Goal: Task Accomplishment & Management: Complete application form

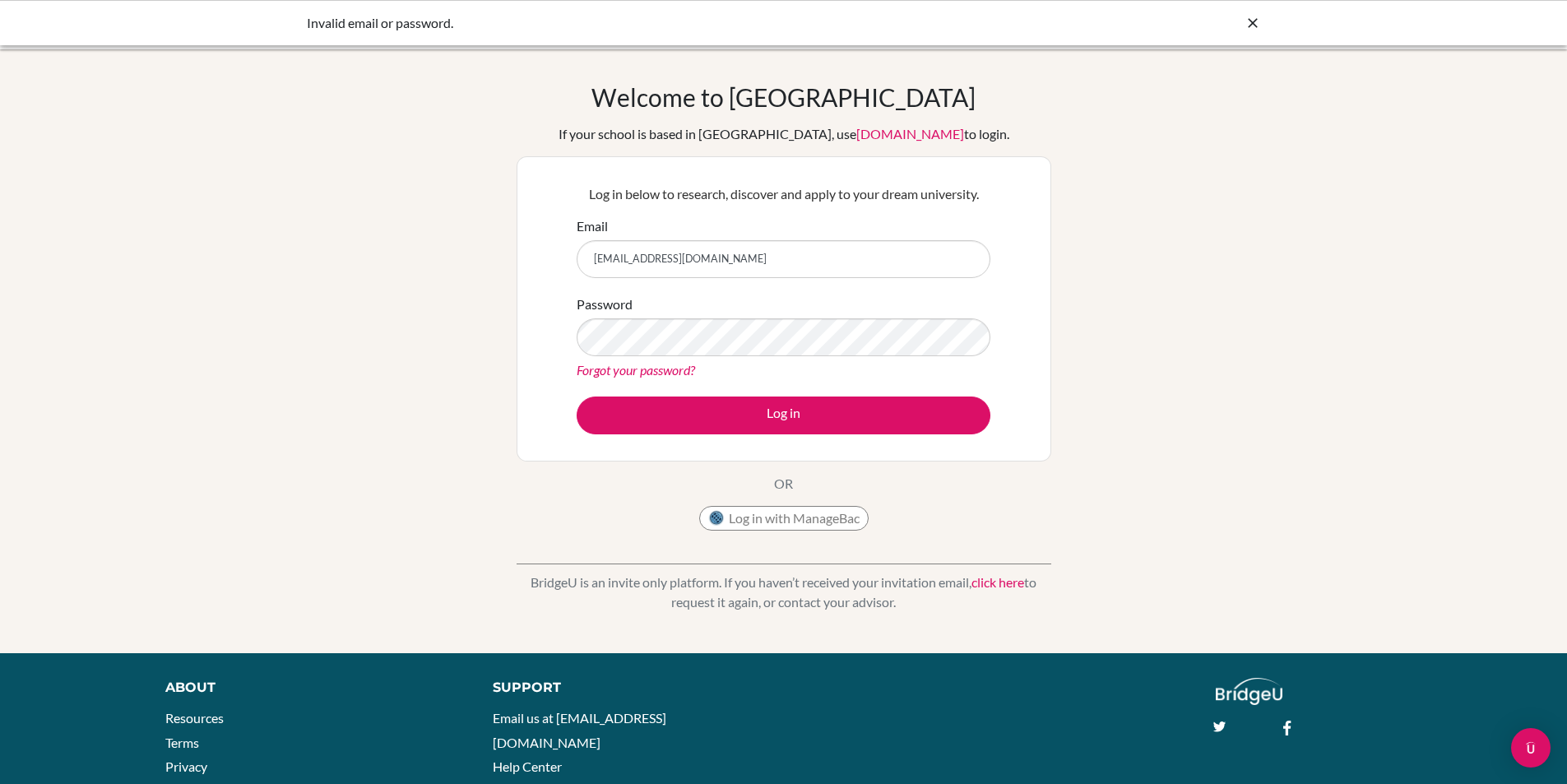
click at [601, 372] on link "Forgot your password?" at bounding box center [636, 369] width 118 height 15
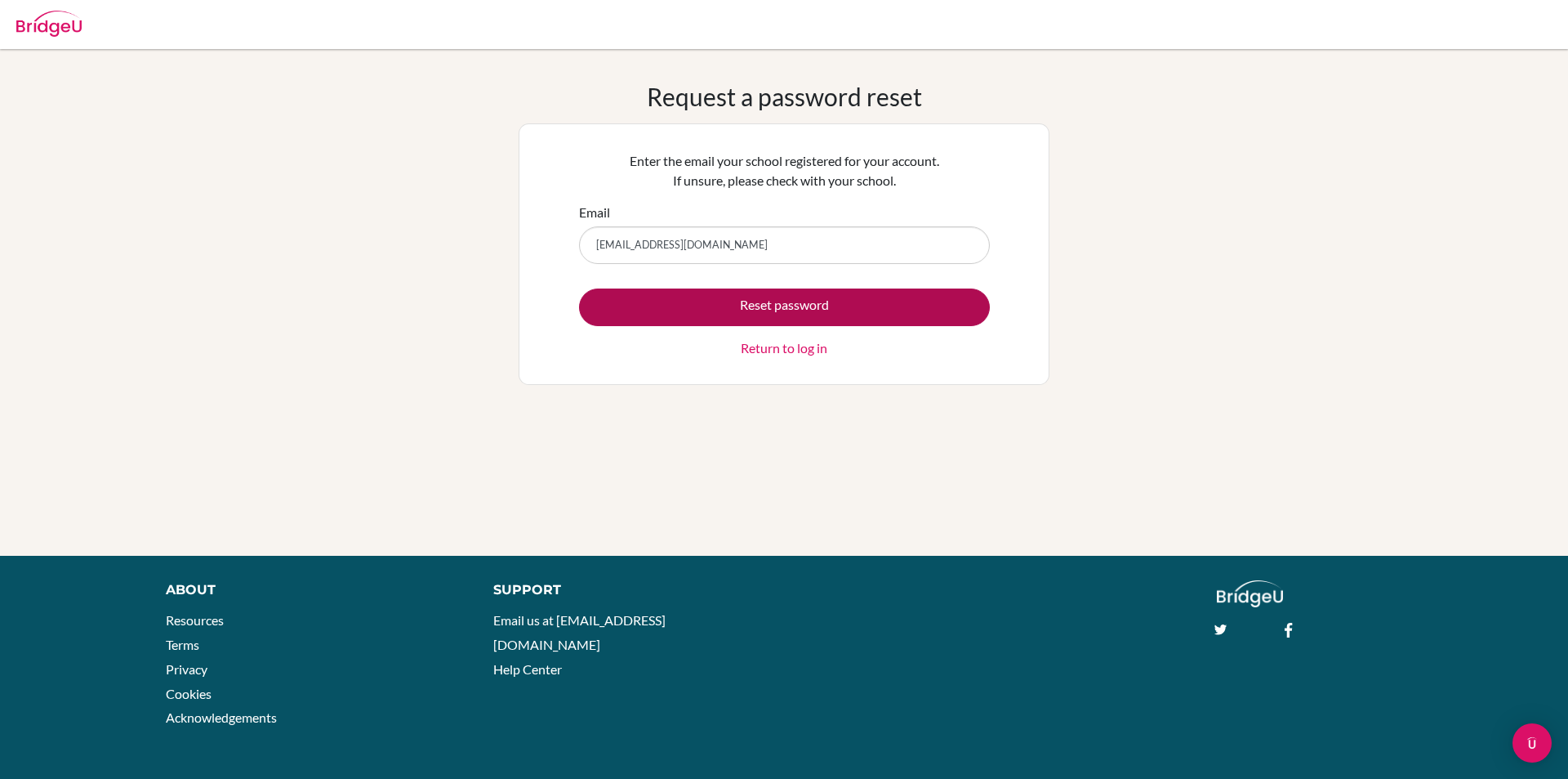
type input "secretaria.academica@gimnasiovermont.edu.co"
click at [809, 317] on button "Reset password" at bounding box center [784, 308] width 410 height 38
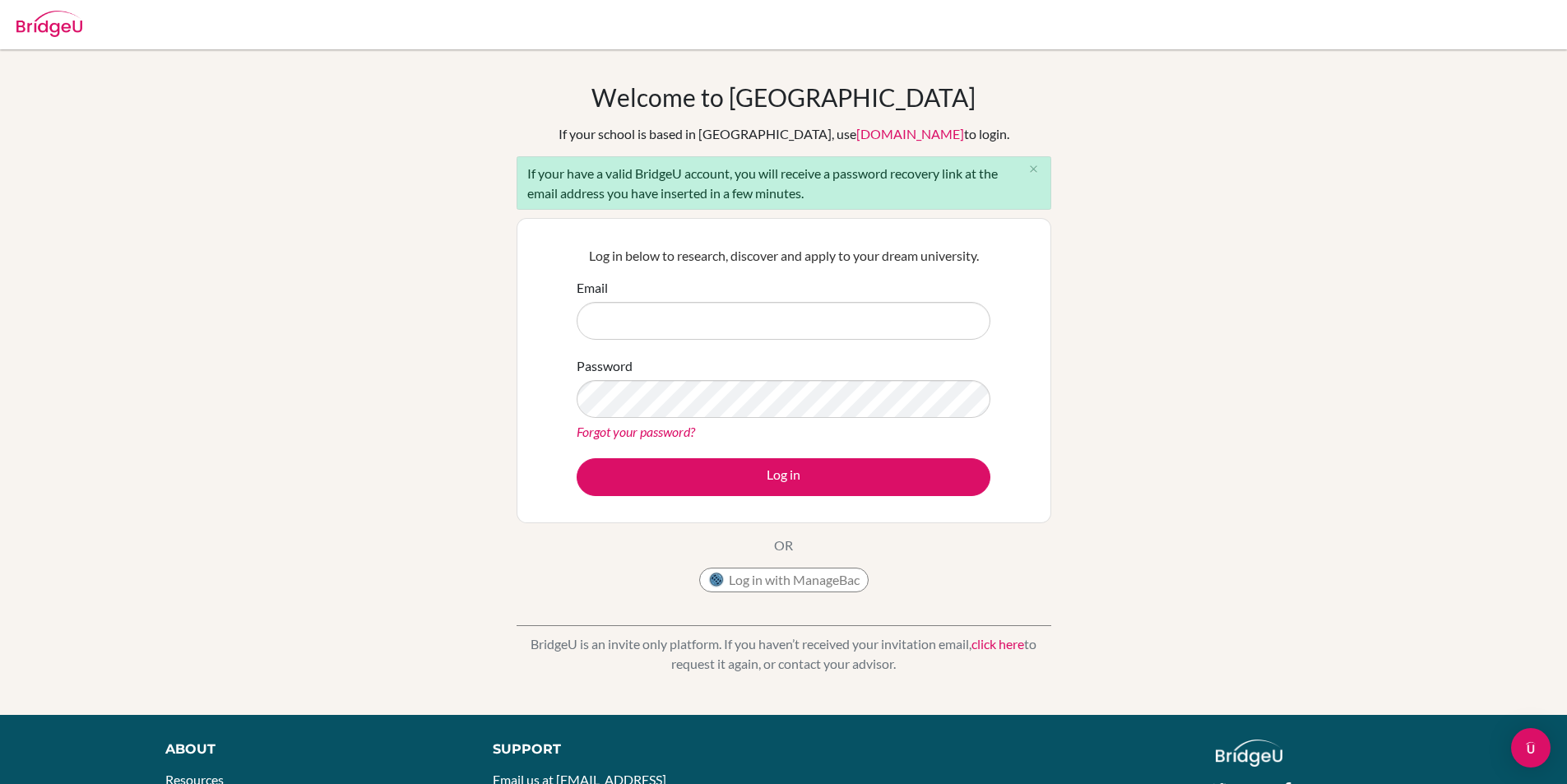
type input "[EMAIL_ADDRESS][DOMAIN_NAME]"
click at [193, 402] on div "Welcome to [GEOGRAPHIC_DATA] If your school is based in [GEOGRAPHIC_DATA], use …" at bounding box center [784, 382] width 1567 height 600
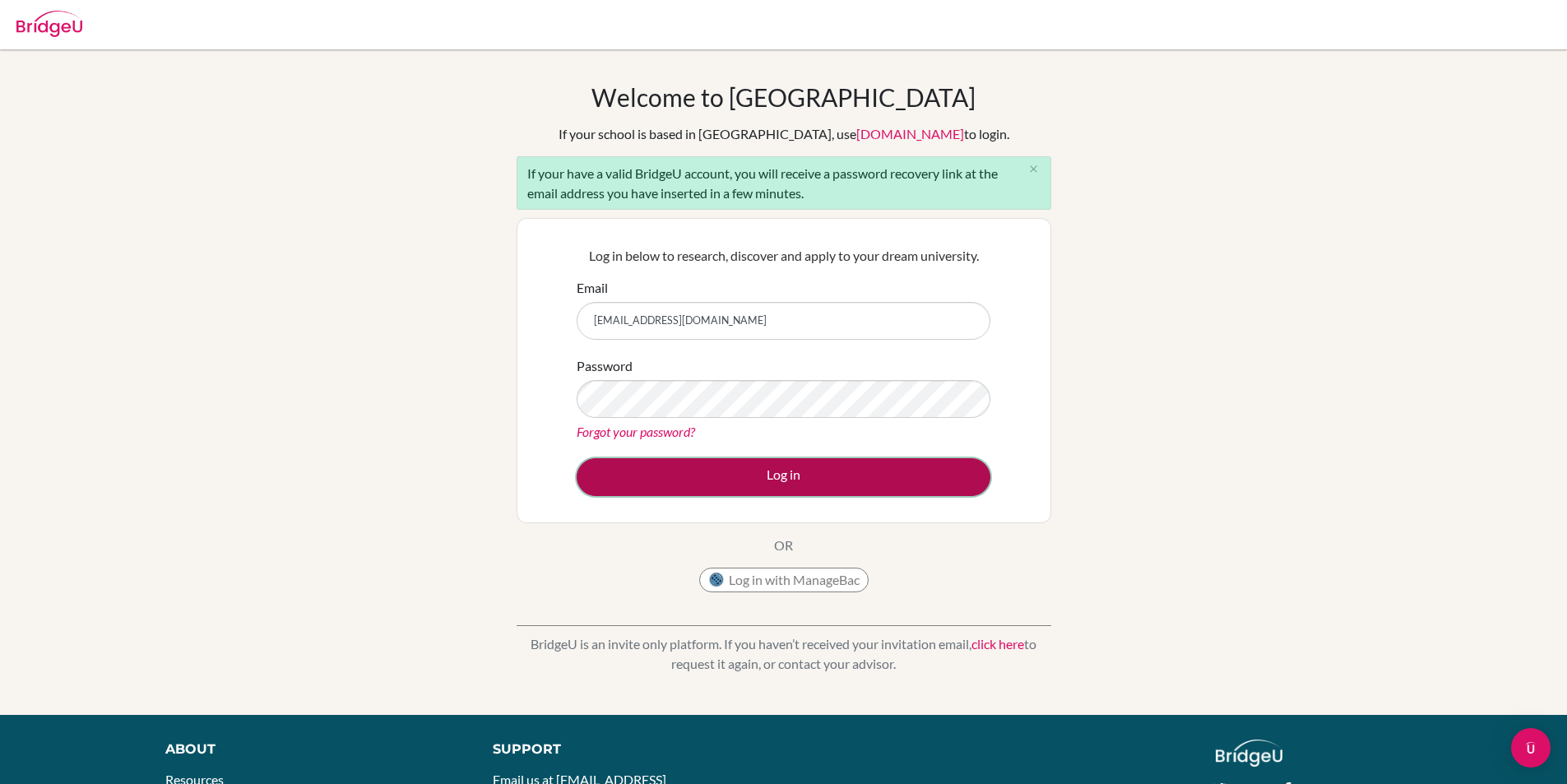
click at [639, 470] on button "Log in" at bounding box center [784, 477] width 414 height 38
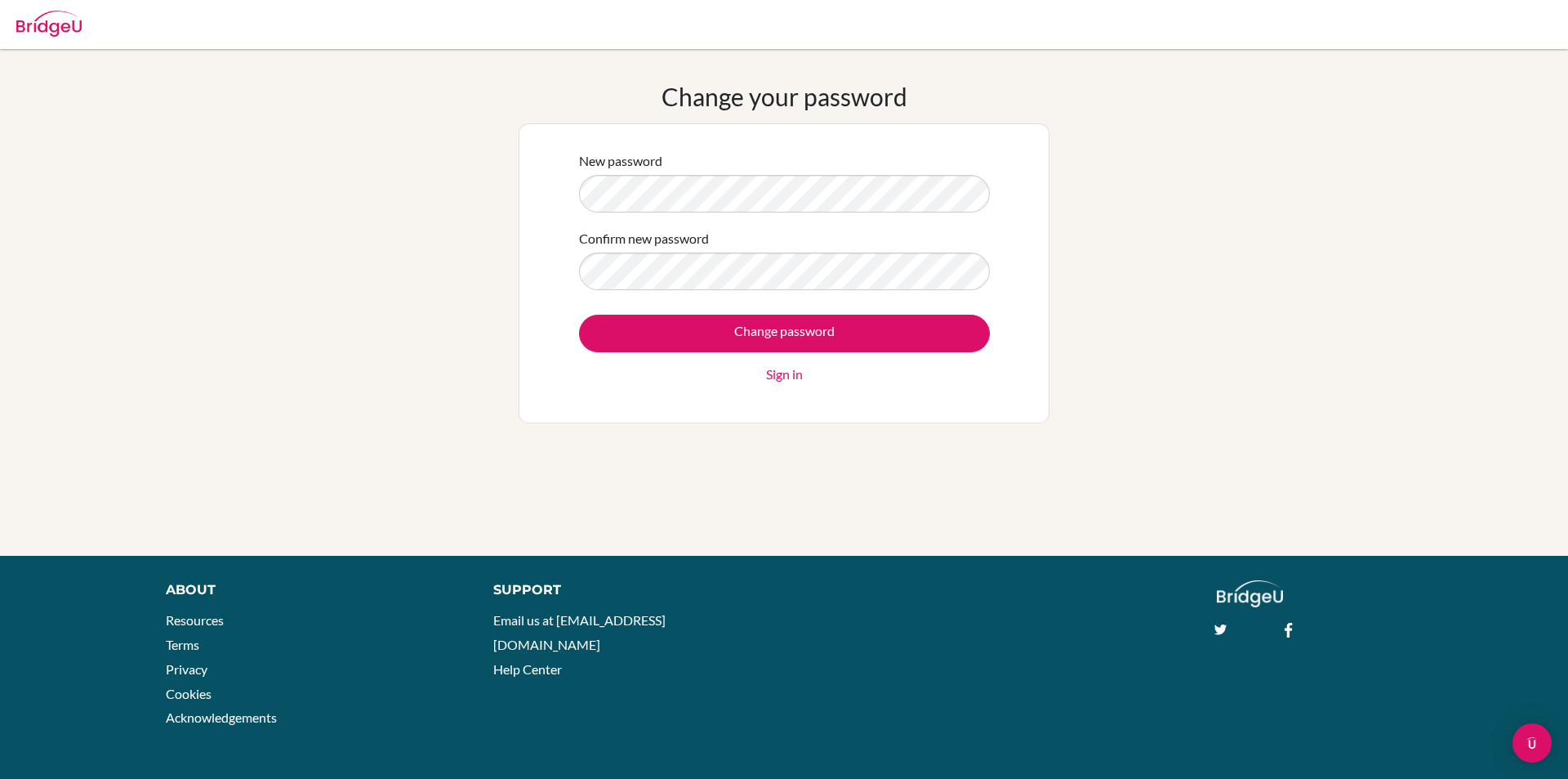
click at [604, 362] on div "Change password Sign in" at bounding box center [784, 348] width 410 height 70
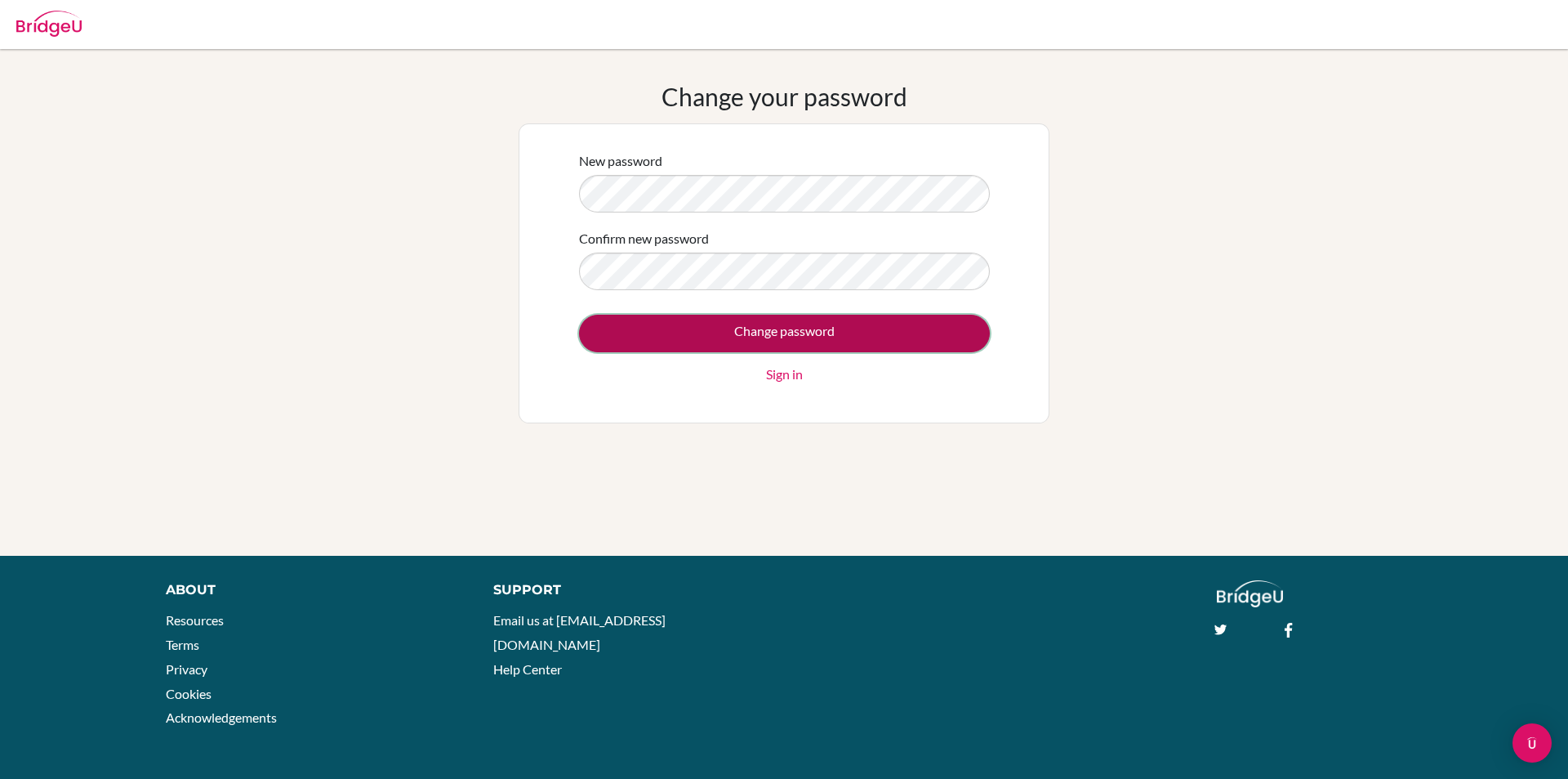
click at [633, 322] on input "Change password" at bounding box center [784, 333] width 410 height 38
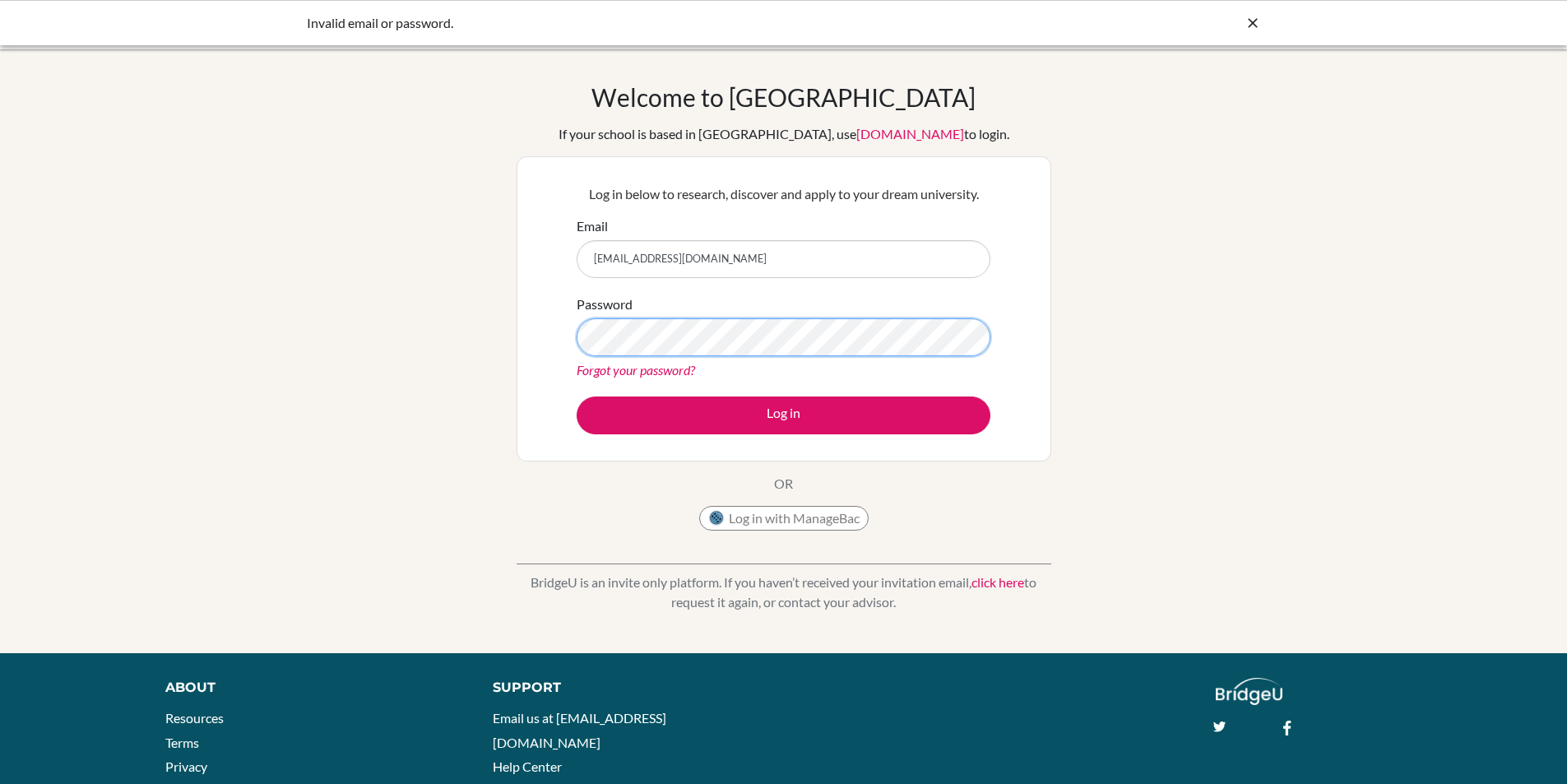
click at [0, 364] on div "Welcome to BridgeU If your school is based in China, use app.bridge-u.com.cn to…" at bounding box center [784, 352] width 1567 height 538
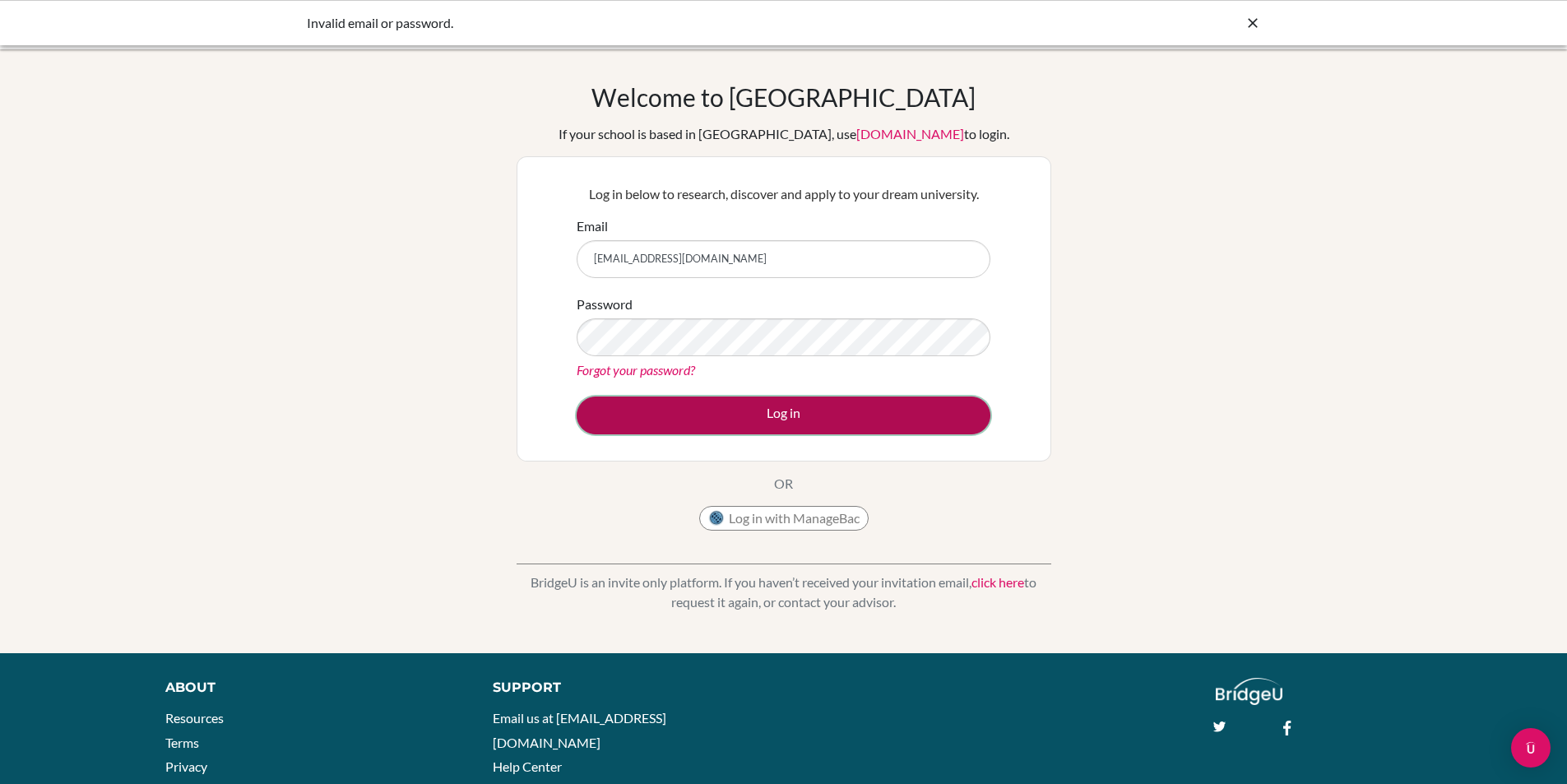
click at [632, 410] on button "Log in" at bounding box center [784, 415] width 414 height 38
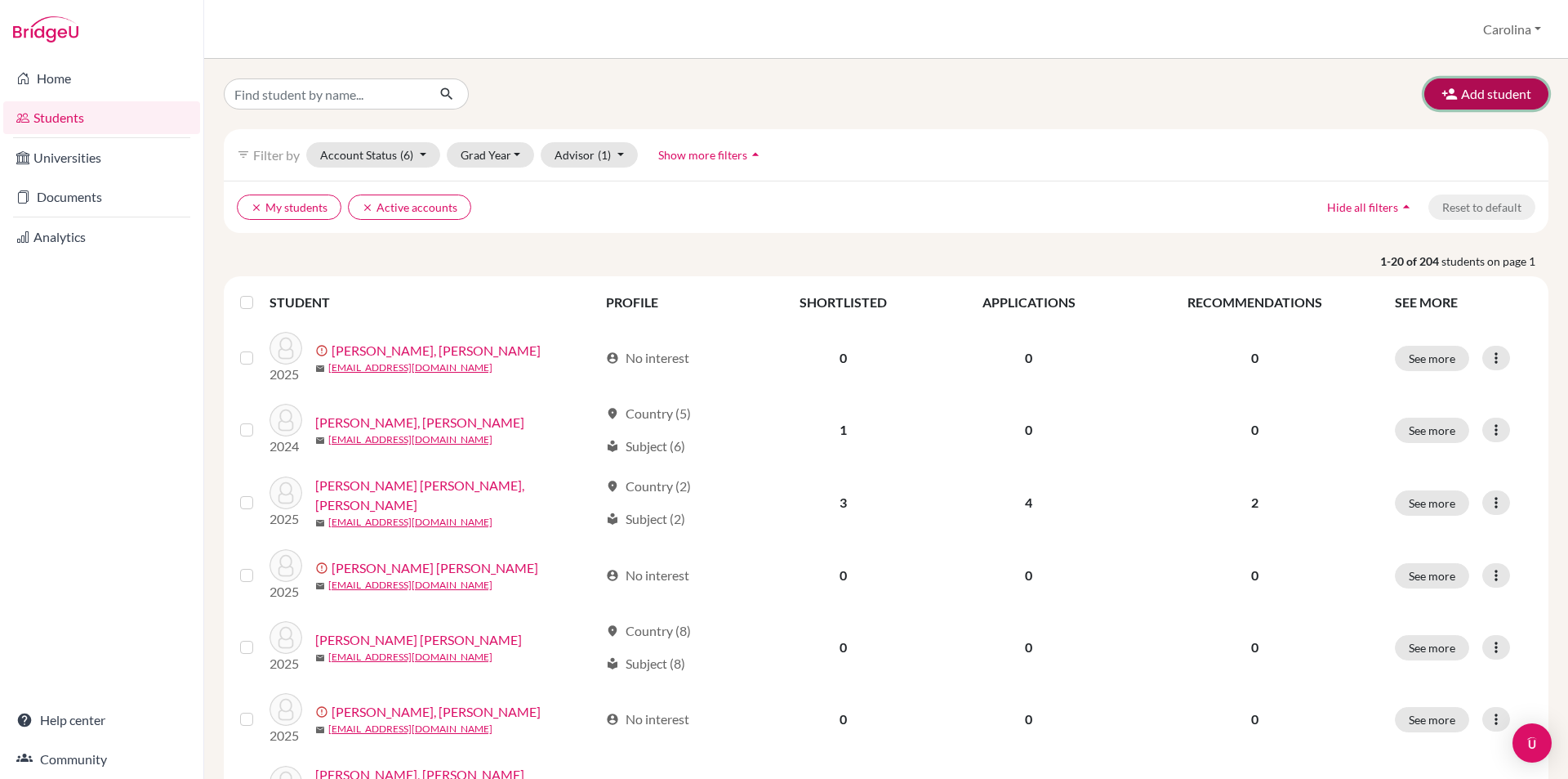
click at [1494, 100] on button "Add student" at bounding box center [1487, 94] width 125 height 31
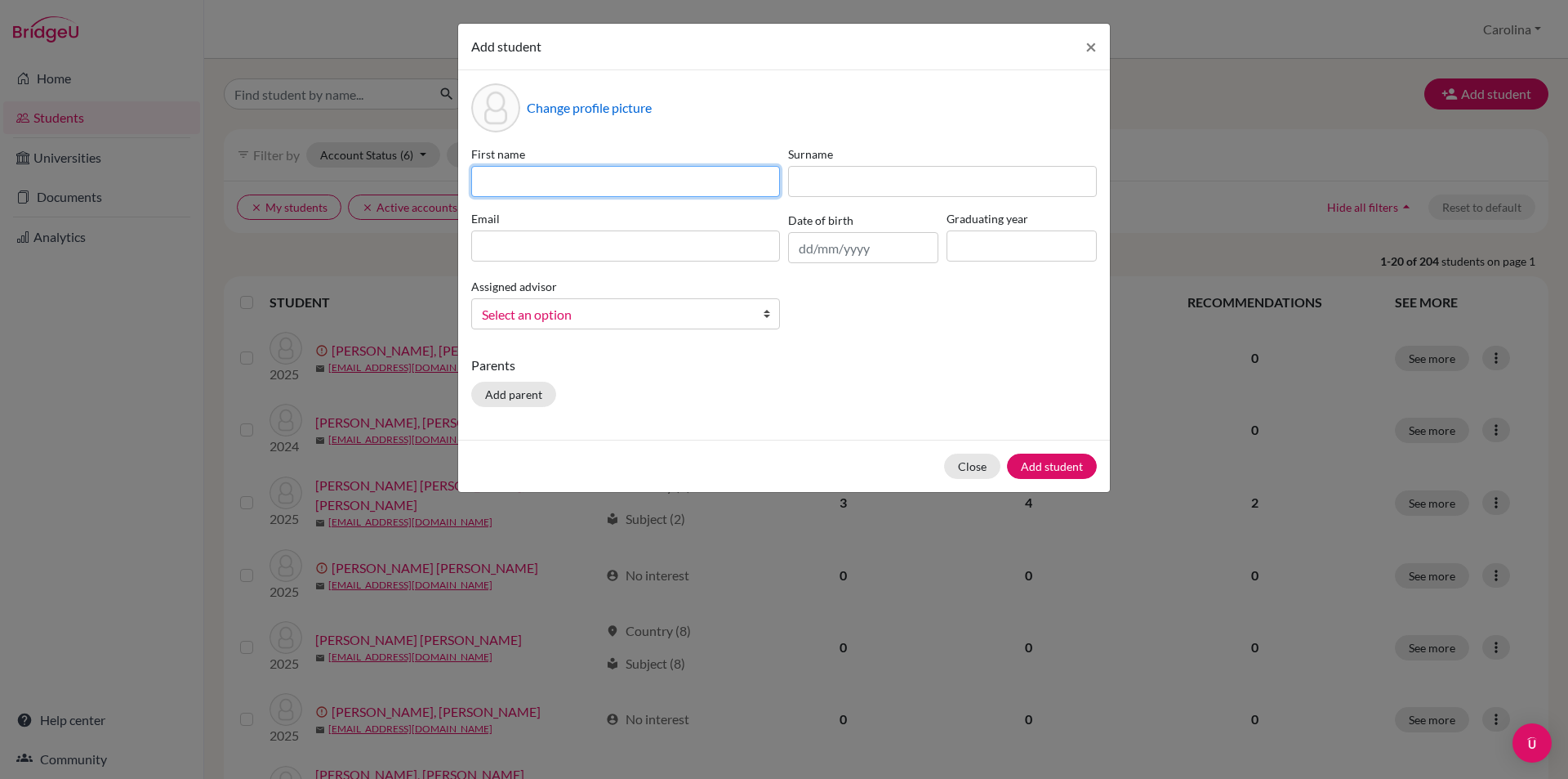
click at [613, 177] on input at bounding box center [625, 181] width 309 height 31
type input "Maria Camila"
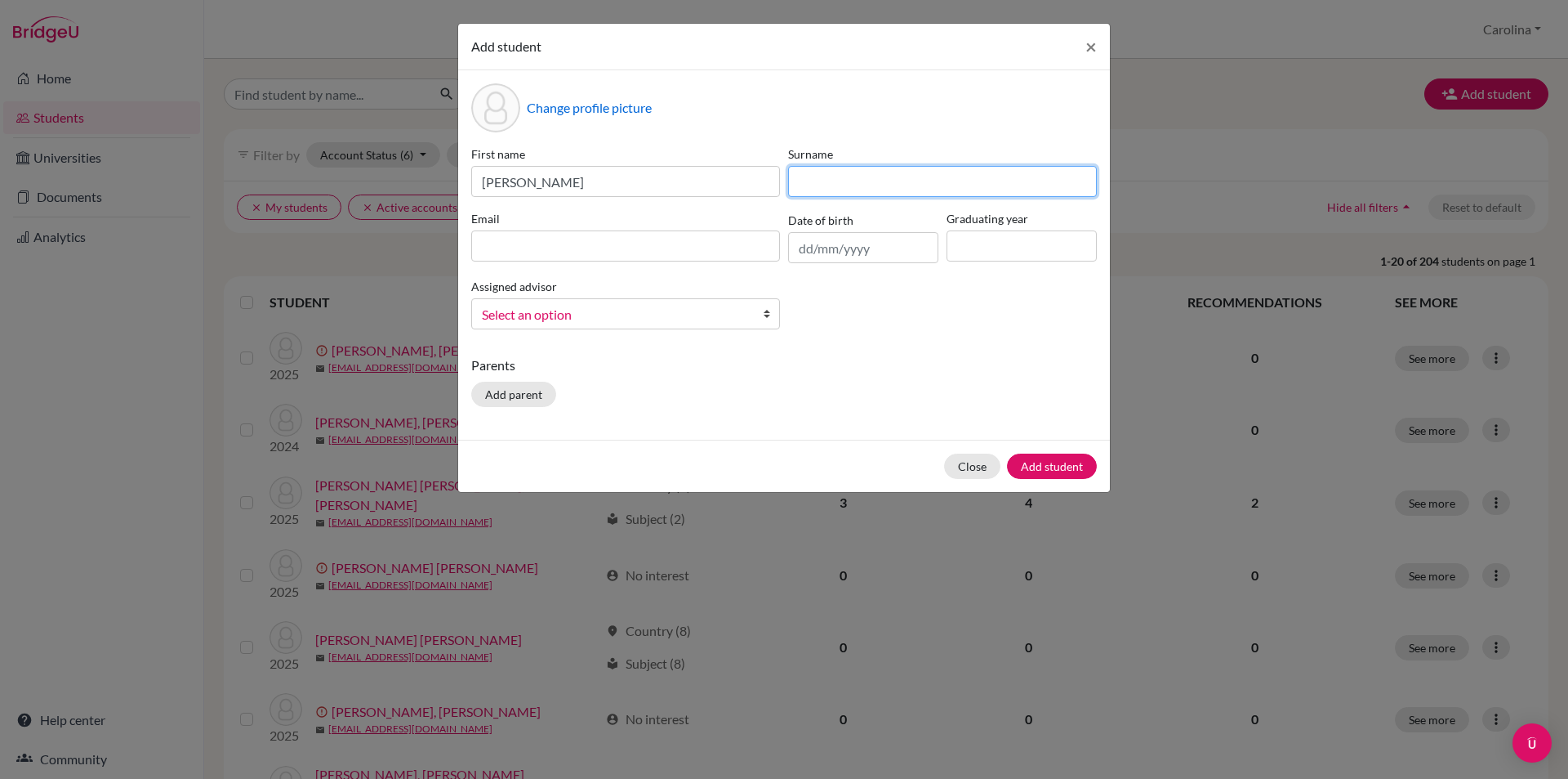
click at [921, 178] on input at bounding box center [942, 181] width 309 height 31
type input "Torres Rozo"
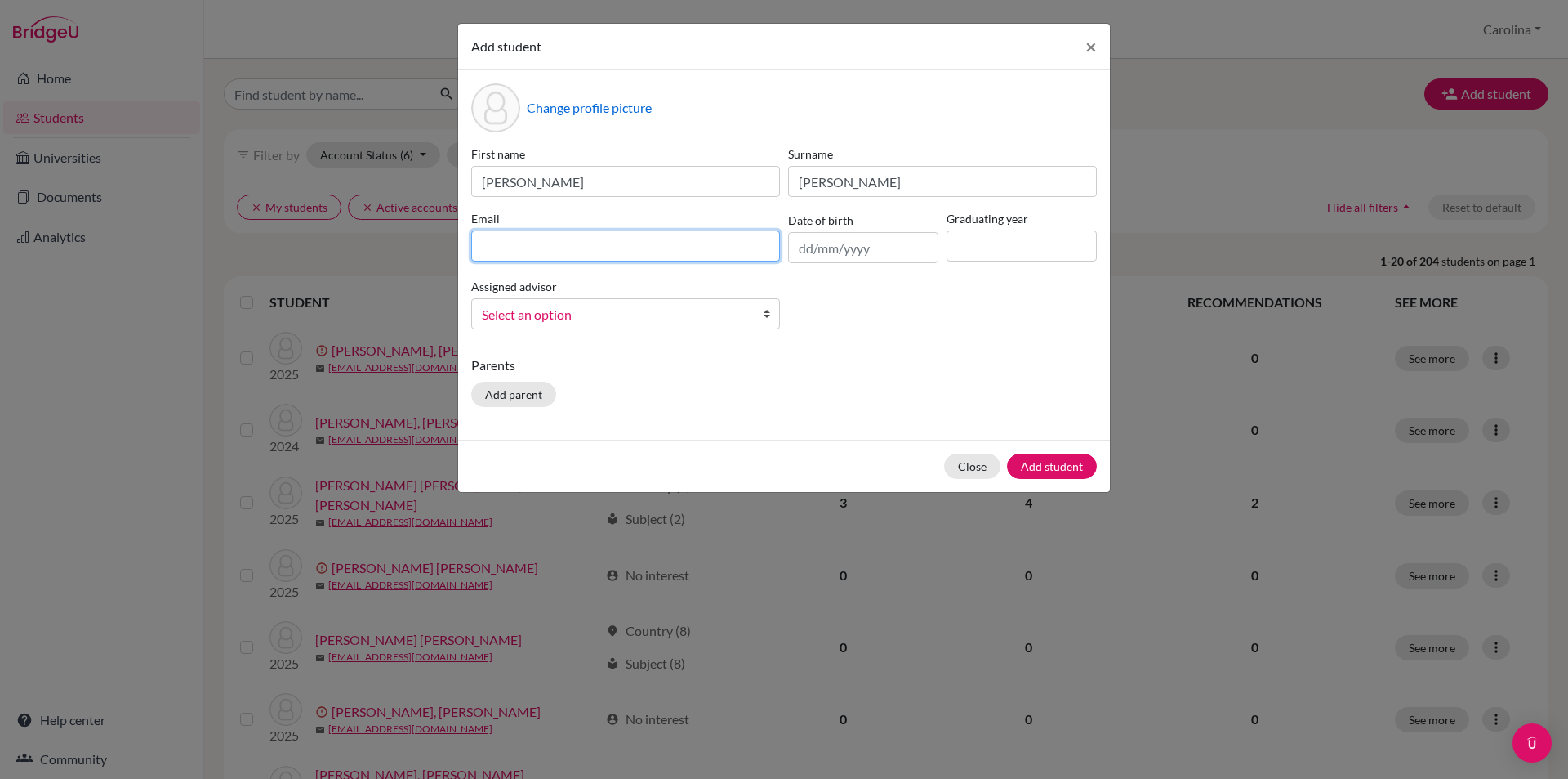
click at [727, 246] on input at bounding box center [625, 246] width 309 height 31
type input "mt2592@gimnasiovermont.edu.co"
click at [1017, 245] on input at bounding box center [1021, 246] width 151 height 31
type input "2026"
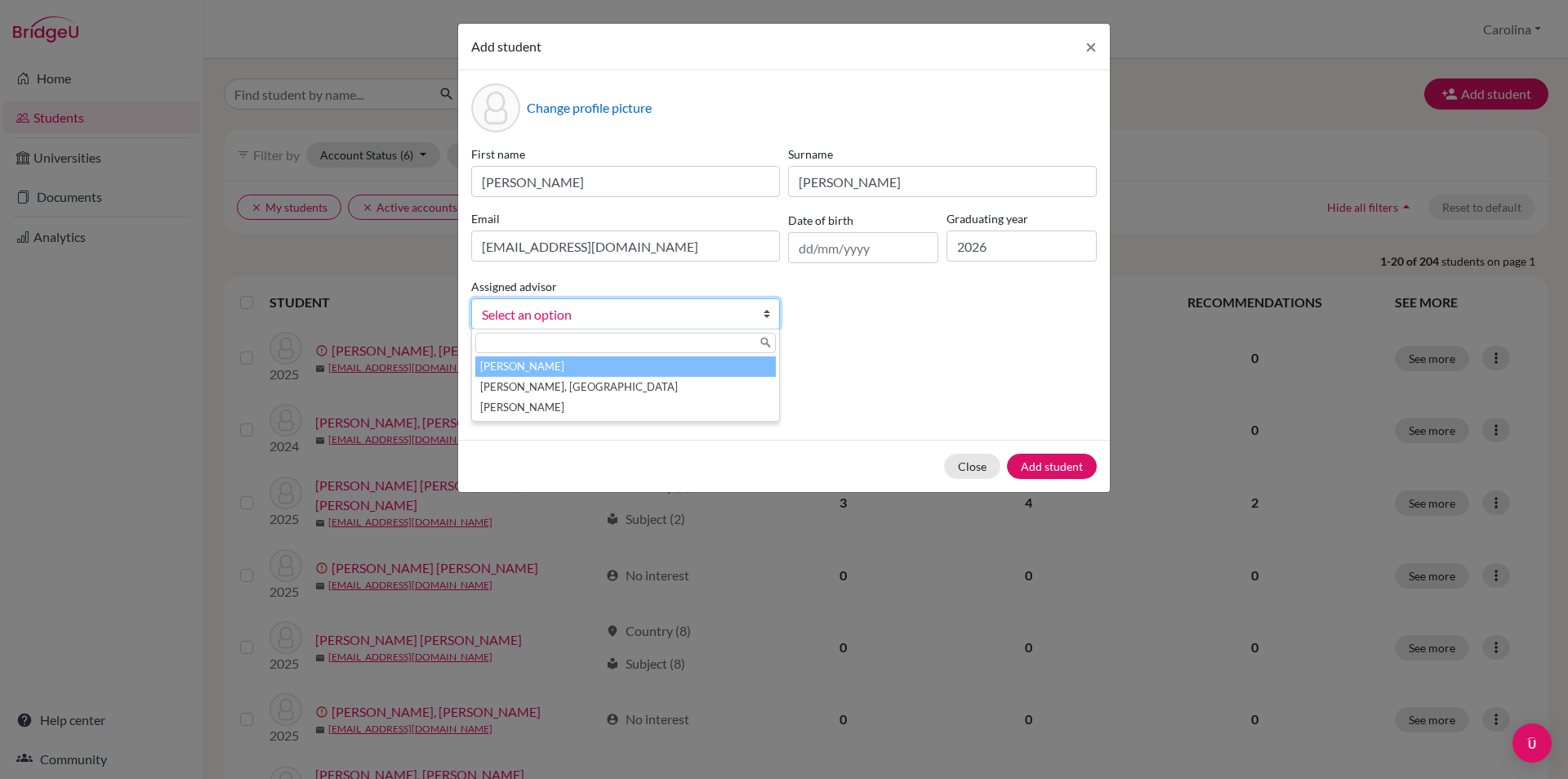
click at [678, 310] on span "Select an option" at bounding box center [614, 315] width 266 height 22
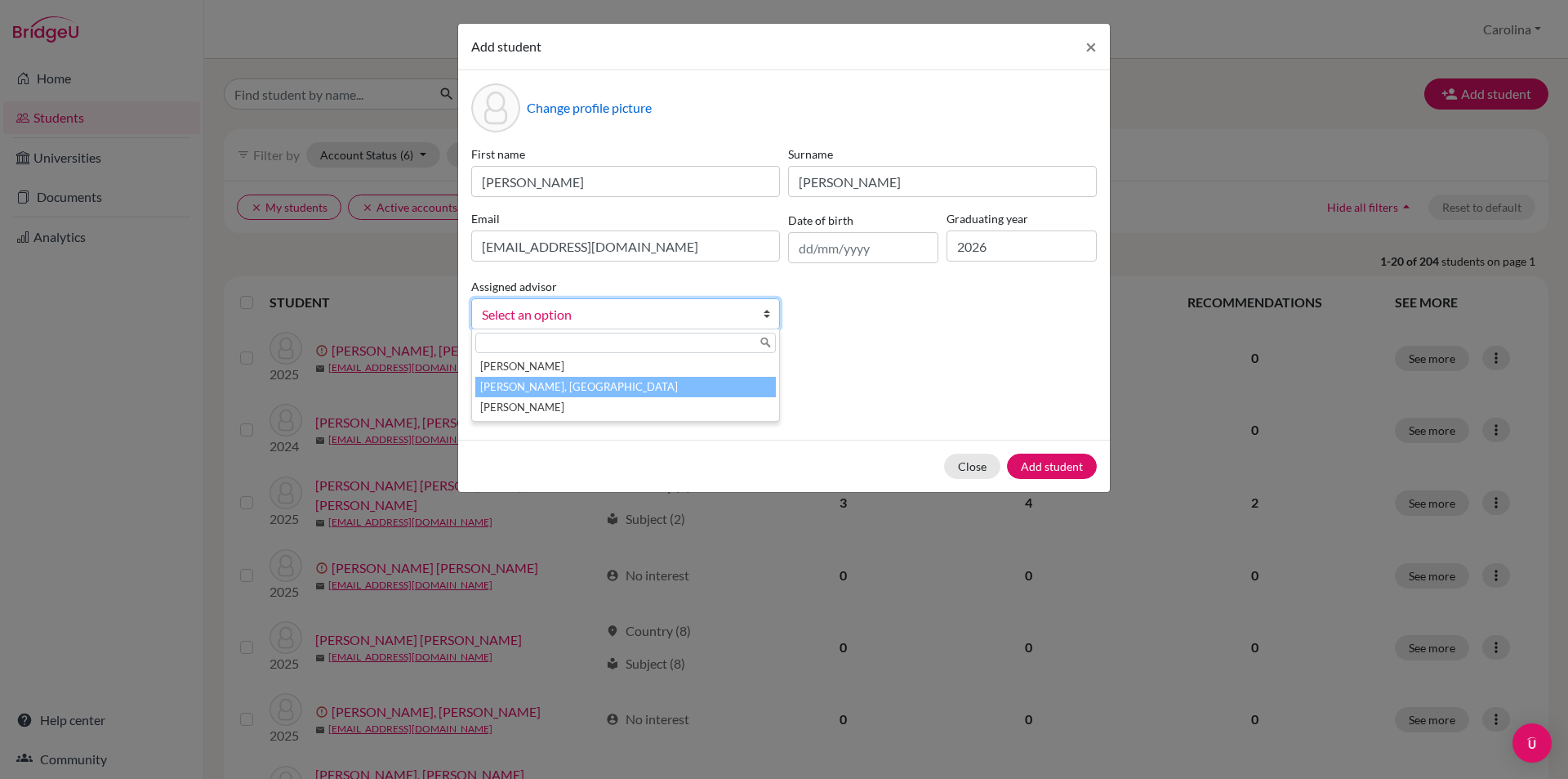
click at [656, 383] on li "Carrillo Lozano, Carolina" at bounding box center [625, 386] width 300 height 21
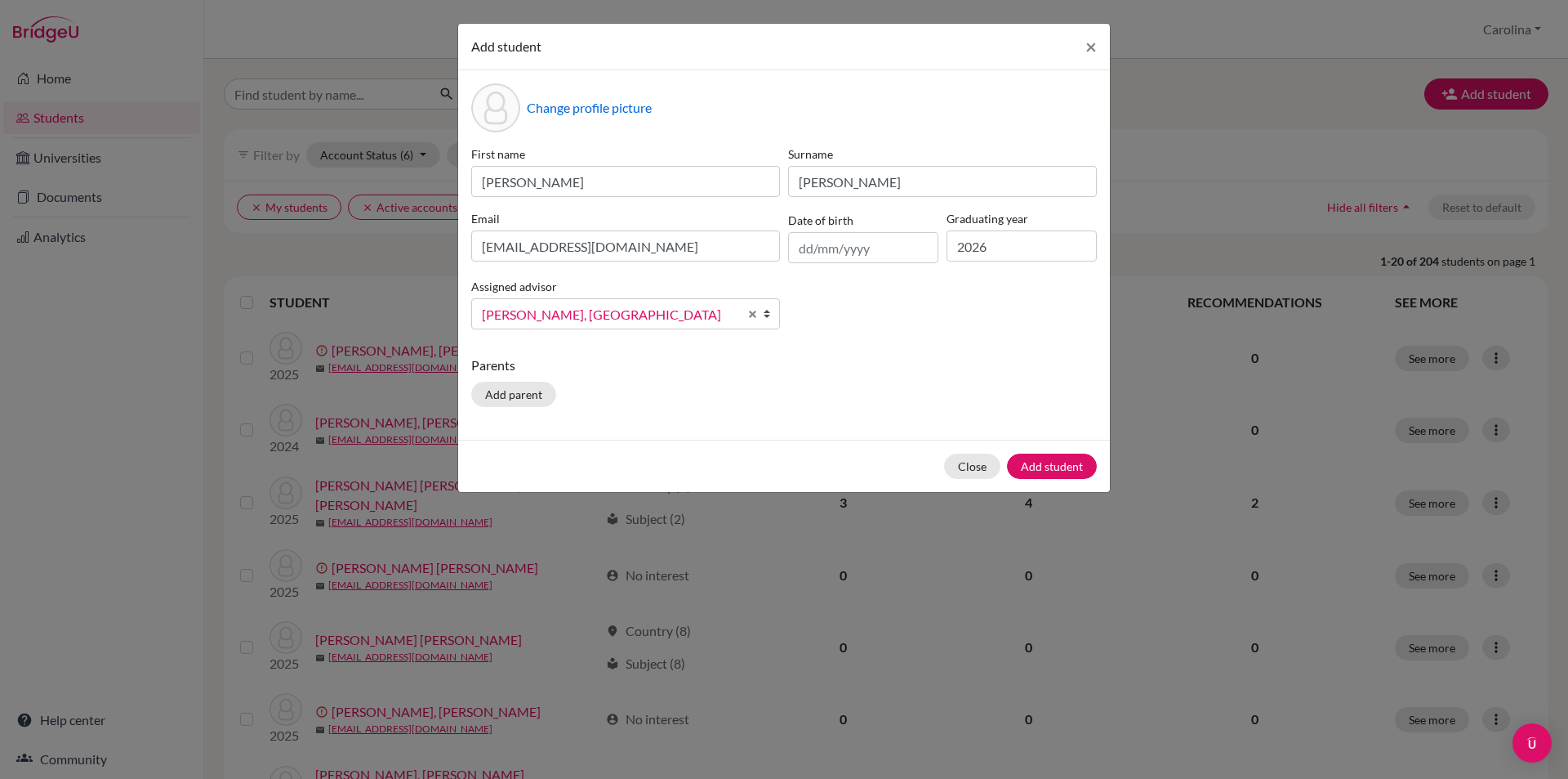
click at [713, 366] on p "Parents" at bounding box center [783, 366] width 625 height 20
click at [1078, 459] on button "Add student" at bounding box center [1052, 466] width 90 height 25
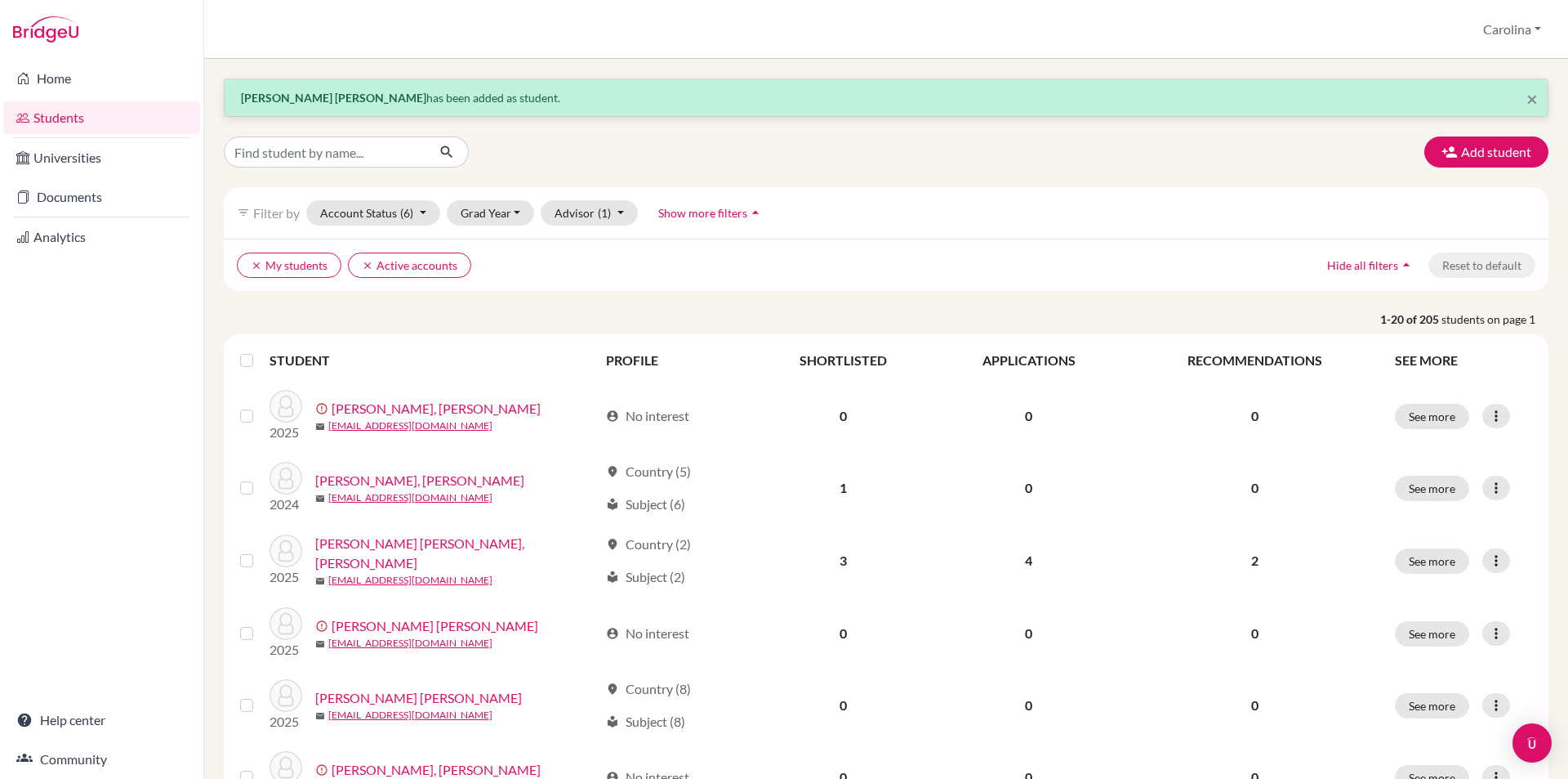
click at [407, 140] on input "Find student by name..." at bounding box center [325, 152] width 202 height 31
type input "r"
type input "torres rozo"
click button "submit" at bounding box center [447, 152] width 43 height 31
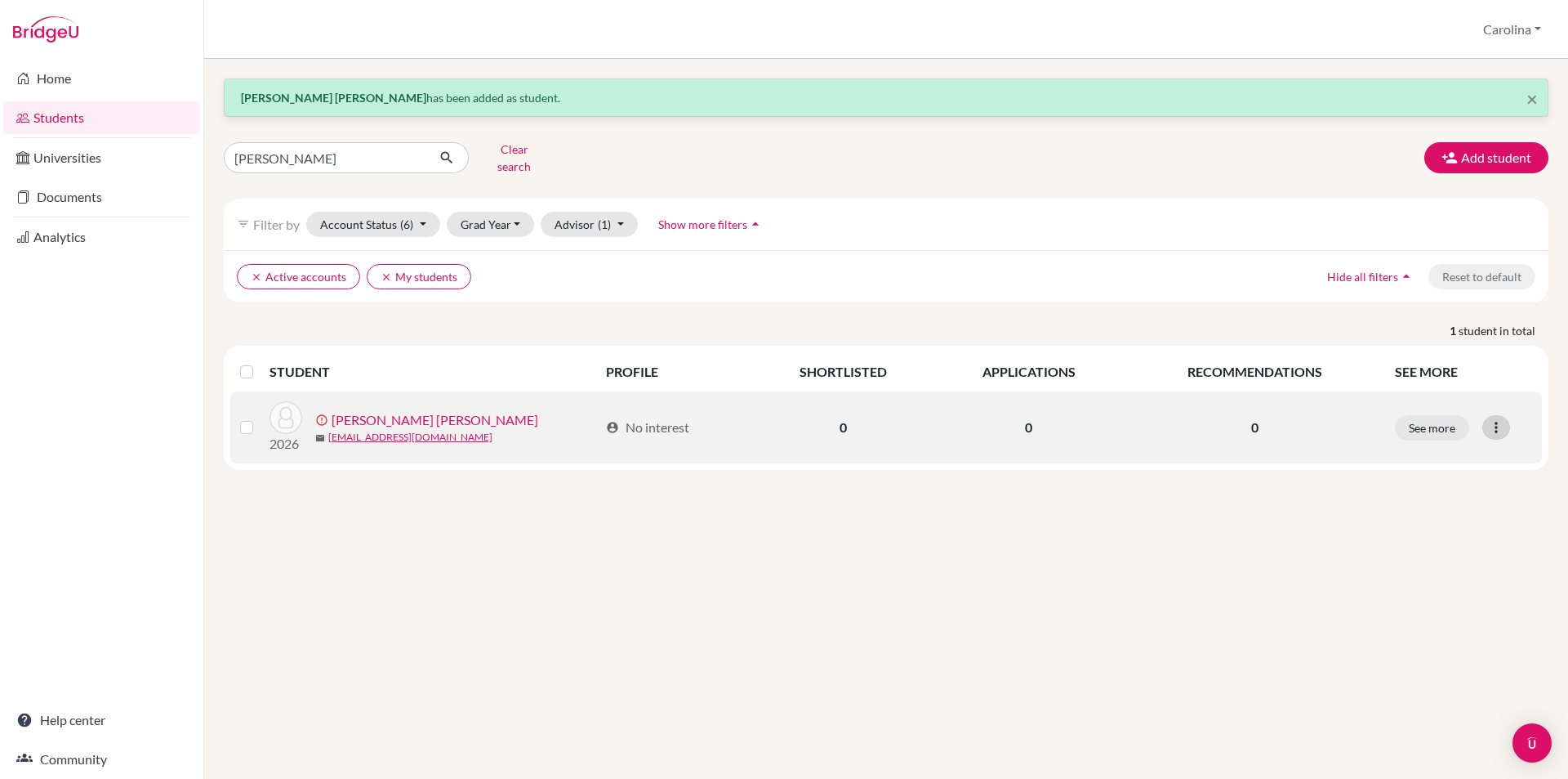
click at [1501, 422] on icon at bounding box center [1496, 427] width 16 height 16
click at [1478, 501] on button "Resend invite email" at bounding box center [1434, 514] width 148 height 26
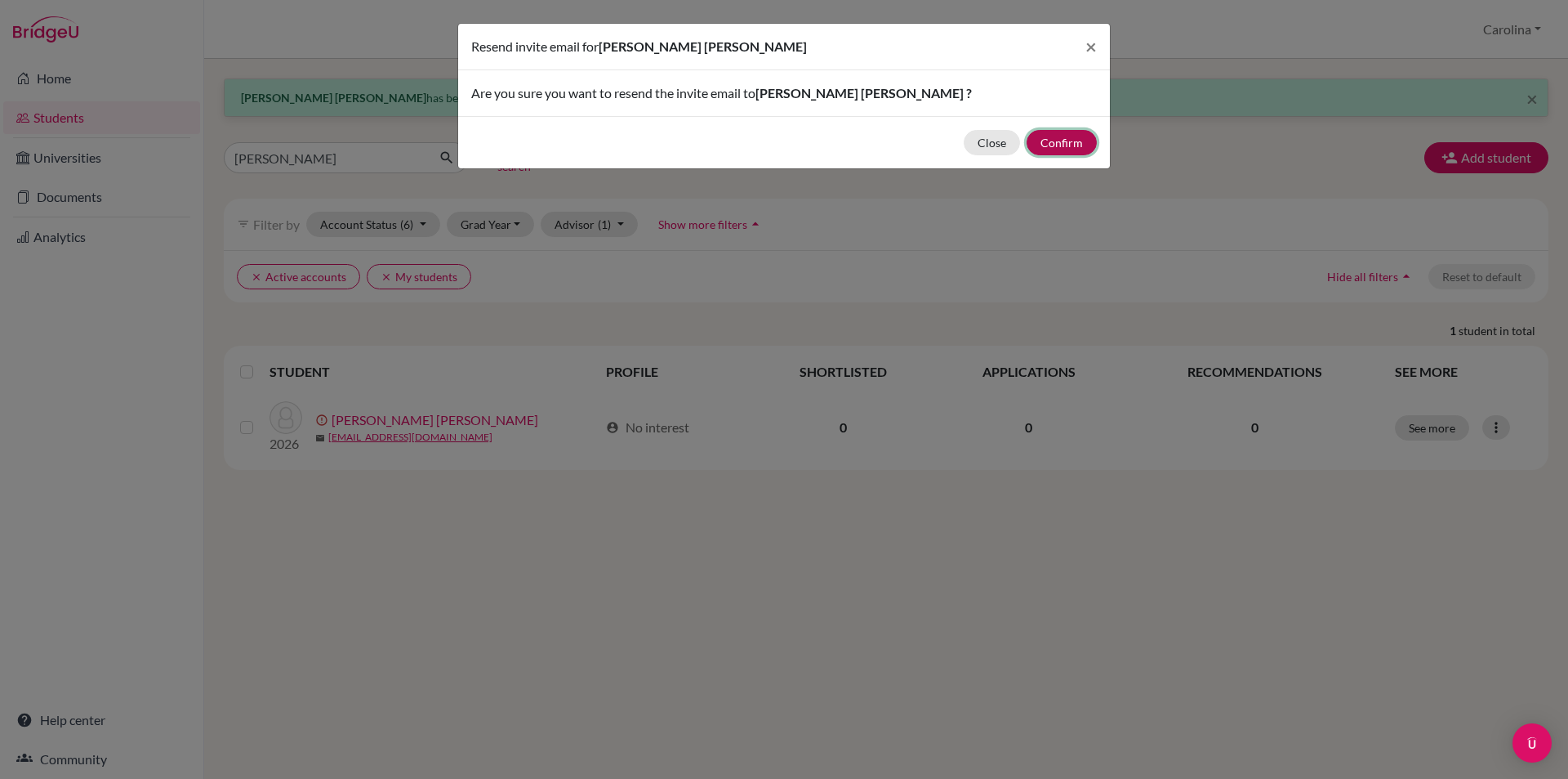
click at [1068, 144] on button "Confirm" at bounding box center [1062, 143] width 70 height 25
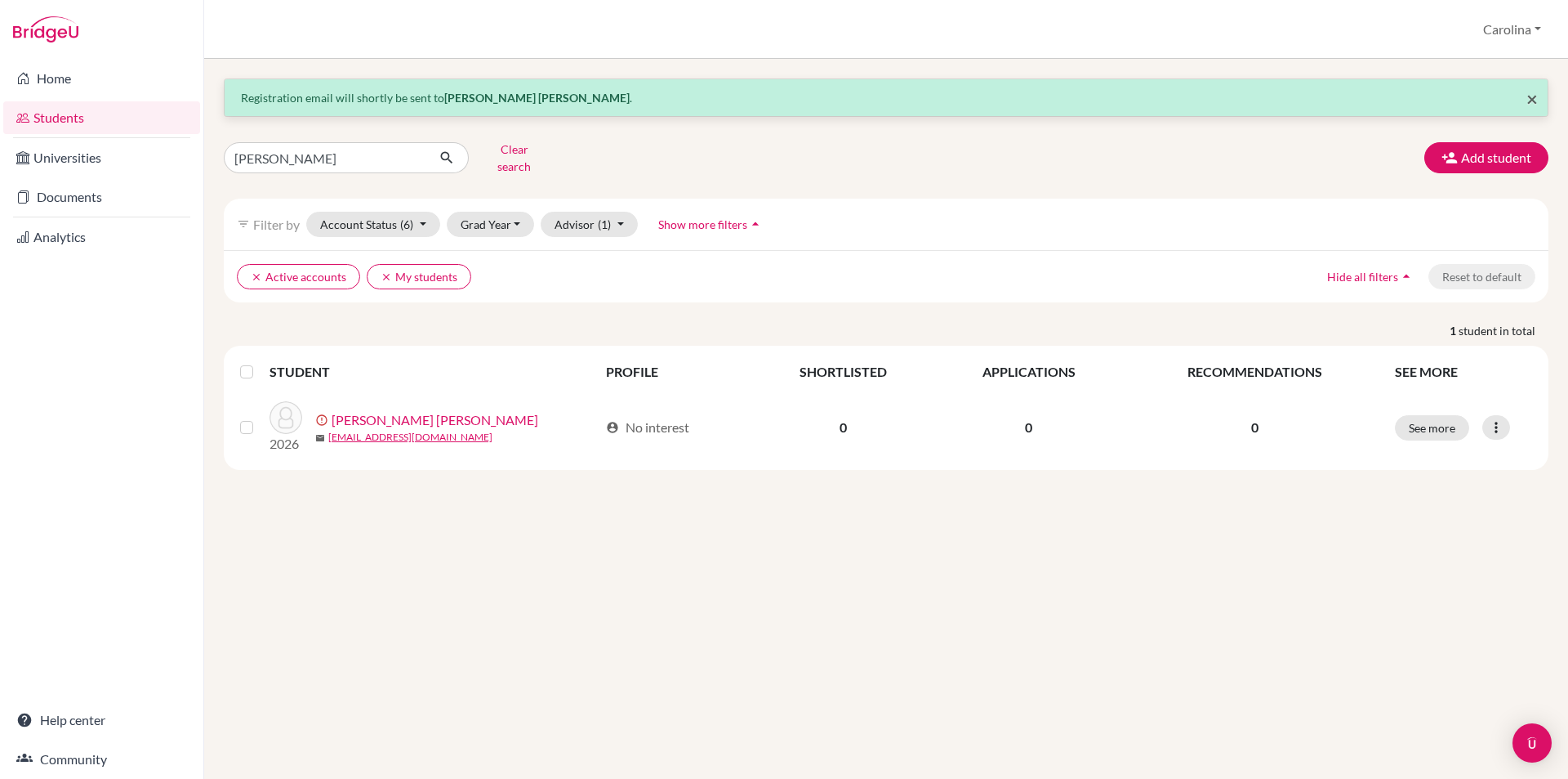
click at [1533, 98] on span "×" at bounding box center [1532, 98] width 12 height 23
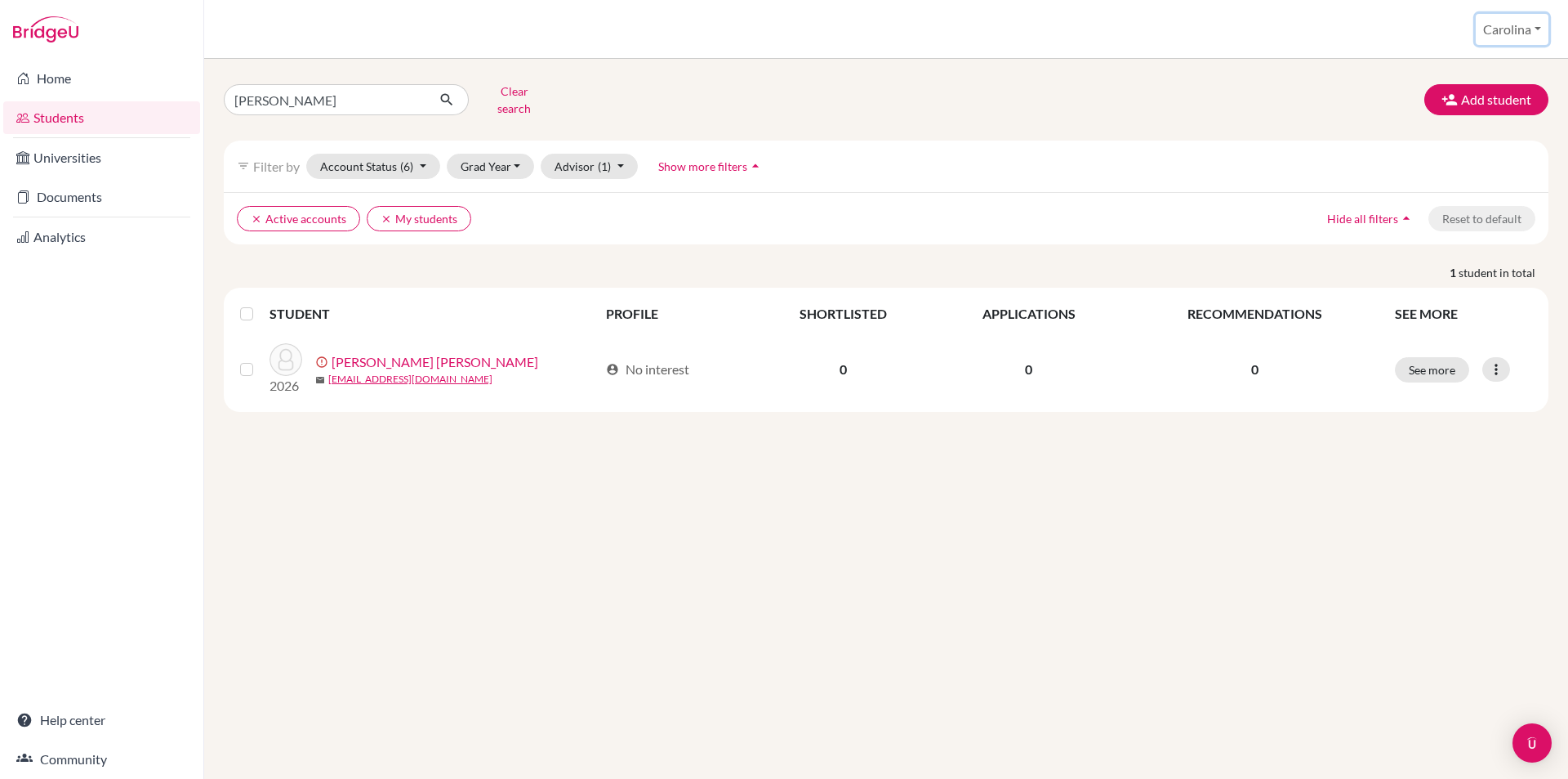
click at [1536, 23] on button "Carolina" at bounding box center [1512, 29] width 73 height 31
click at [1464, 137] on button "Log out" at bounding box center [1486, 133] width 129 height 26
